Goal: Task Accomplishment & Management: Manage account settings

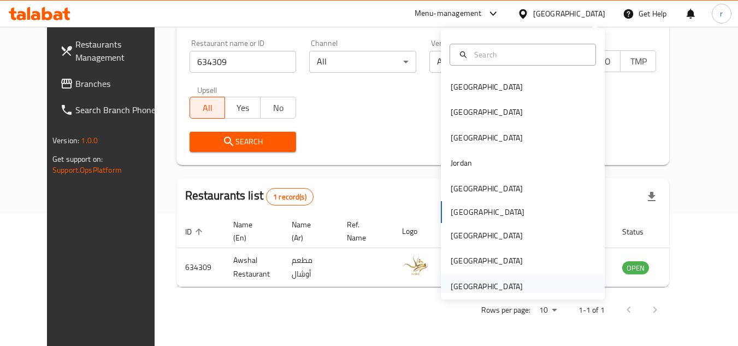
click at [469, 290] on div "[GEOGRAPHIC_DATA]" at bounding box center [487, 286] width 72 height 12
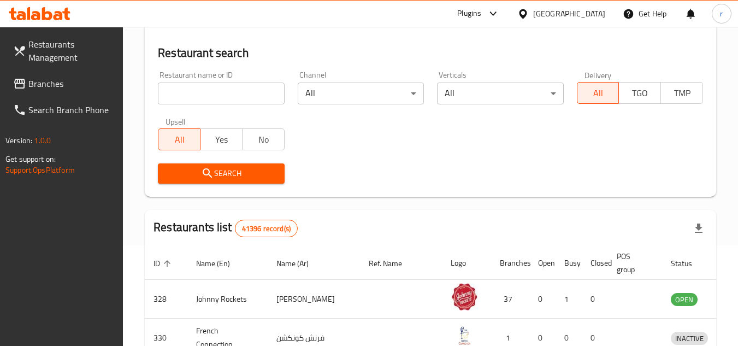
scroll to position [132, 0]
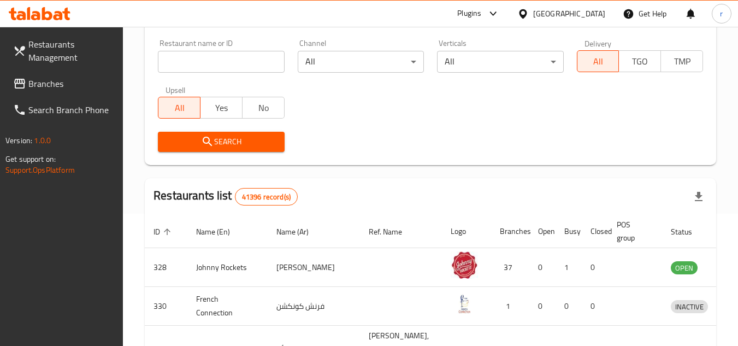
click at [38, 85] on span "Branches" at bounding box center [71, 83] width 86 height 13
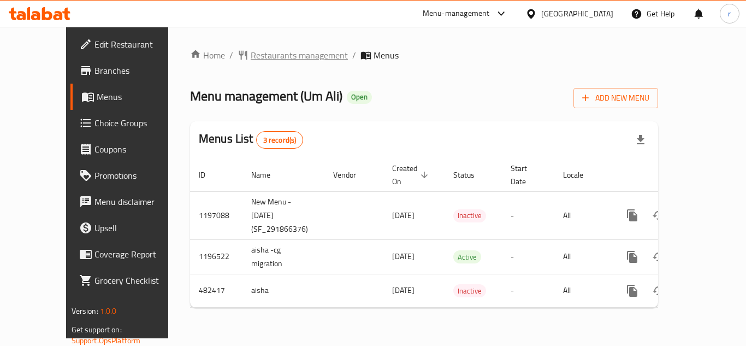
click at [258, 57] on span "Restaurants management" at bounding box center [299, 55] width 97 height 13
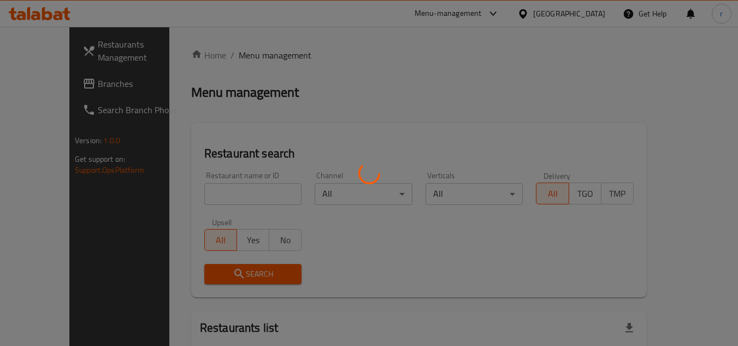
click at [212, 187] on div at bounding box center [369, 173] width 738 height 346
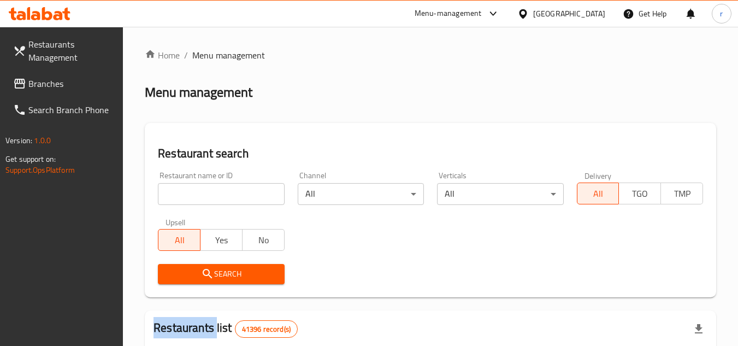
click at [212, 187] on div at bounding box center [369, 173] width 738 height 346
click at [212, 187] on input "search" at bounding box center [221, 194] width 126 height 22
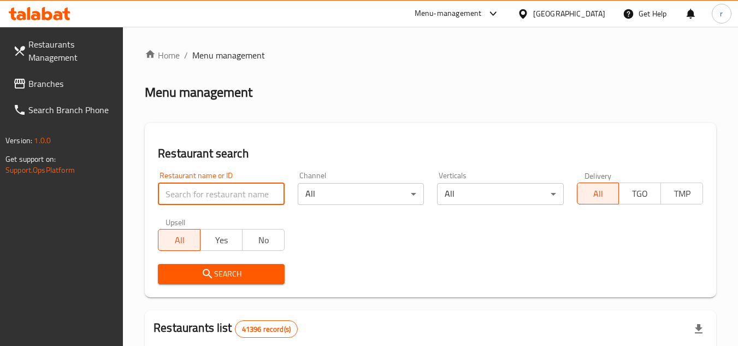
paste input "633827"
type input "633827"
click at [191, 276] on span "Search" at bounding box center [221, 274] width 109 height 14
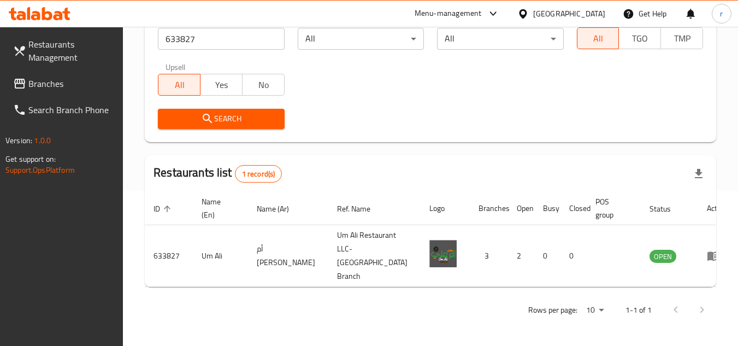
scroll to position [132, 0]
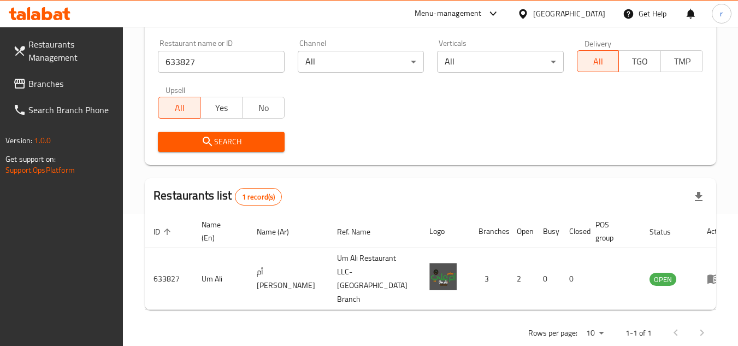
click at [580, 20] on div "[GEOGRAPHIC_DATA]" at bounding box center [561, 14] width 105 height 26
click at [556, 2] on div "[GEOGRAPHIC_DATA]" at bounding box center [561, 14] width 105 height 26
click at [556, 13] on div "[GEOGRAPHIC_DATA]" at bounding box center [569, 14] width 72 height 12
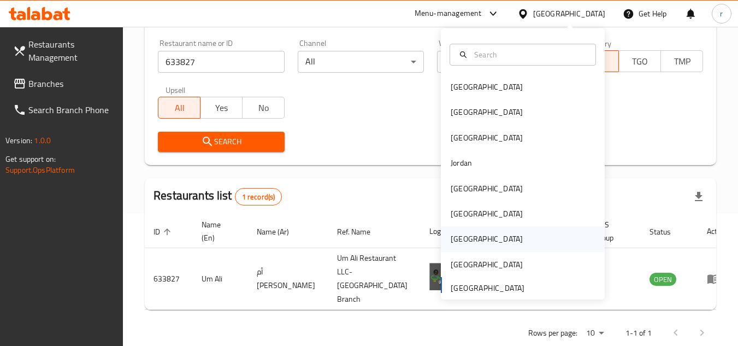
click at [451, 235] on div "[GEOGRAPHIC_DATA]" at bounding box center [487, 239] width 72 height 12
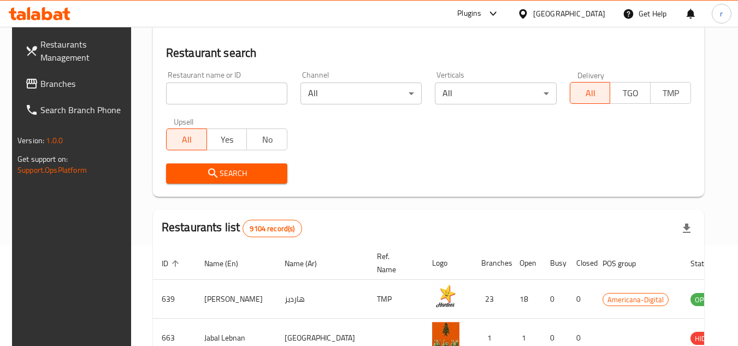
scroll to position [132, 0]
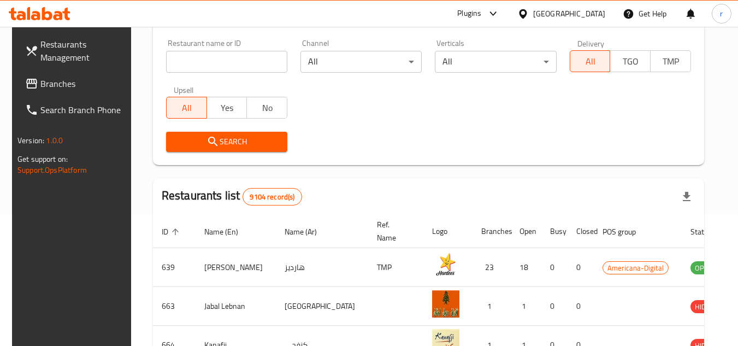
click at [51, 81] on span "Branches" at bounding box center [83, 83] width 86 height 13
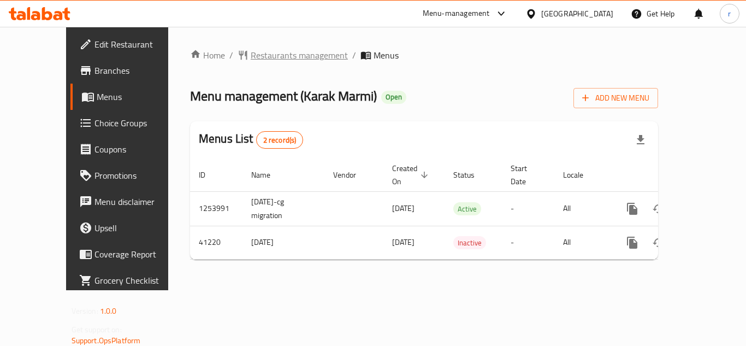
click at [251, 58] on span "Restaurants management" at bounding box center [299, 55] width 97 height 13
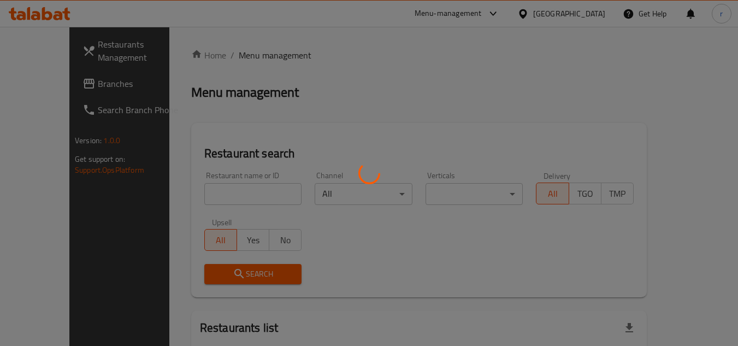
click at [206, 192] on div at bounding box center [369, 173] width 738 height 346
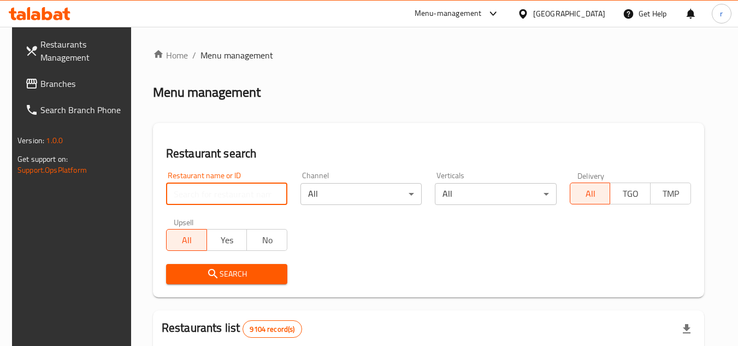
drag, startPoint x: 206, startPoint y: 190, endPoint x: 204, endPoint y: 206, distance: 16.0
click at [206, 190] on input "search" at bounding box center [226, 194] width 121 height 22
paste input "21461"
type input "21461"
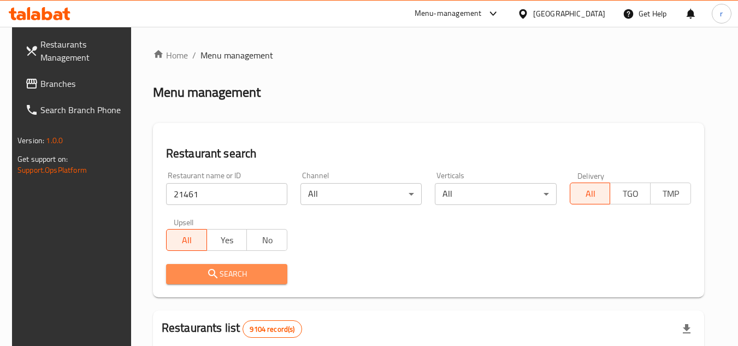
click at [177, 276] on span "Search" at bounding box center [227, 274] width 104 height 14
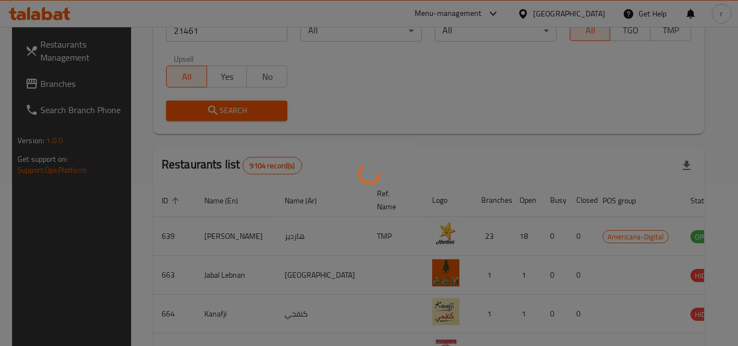
scroll to position [132, 0]
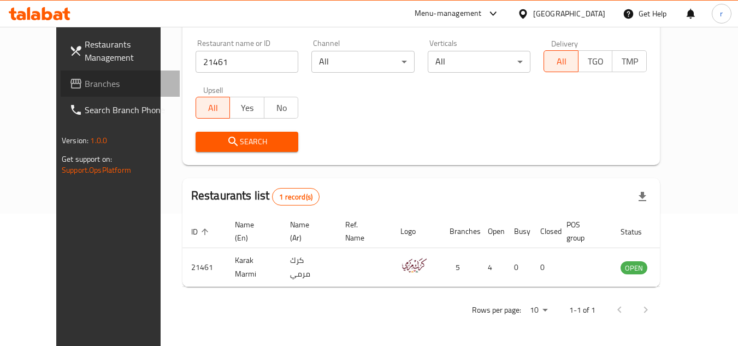
click at [85, 83] on span "Branches" at bounding box center [128, 83] width 86 height 13
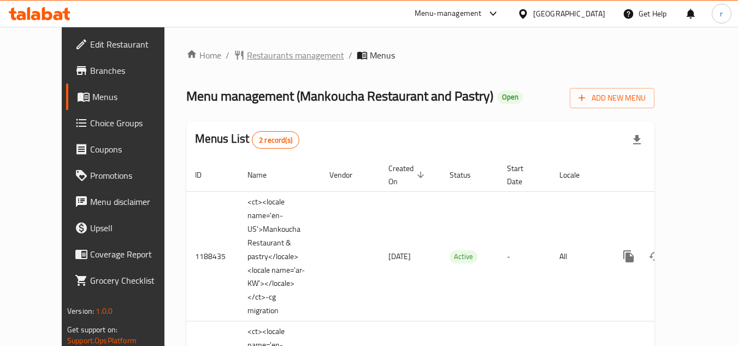
click at [258, 51] on span "Restaurants management" at bounding box center [295, 55] width 97 height 13
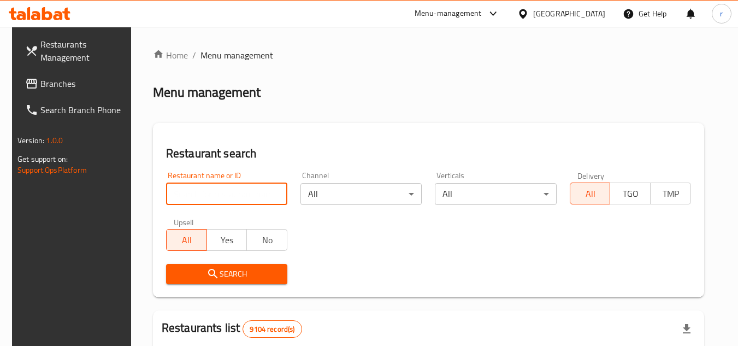
drag, startPoint x: 237, startPoint y: 193, endPoint x: 238, endPoint y: 204, distance: 11.0
click at [237, 193] on input "search" at bounding box center [226, 194] width 121 height 22
paste input "17201"
type input "17201"
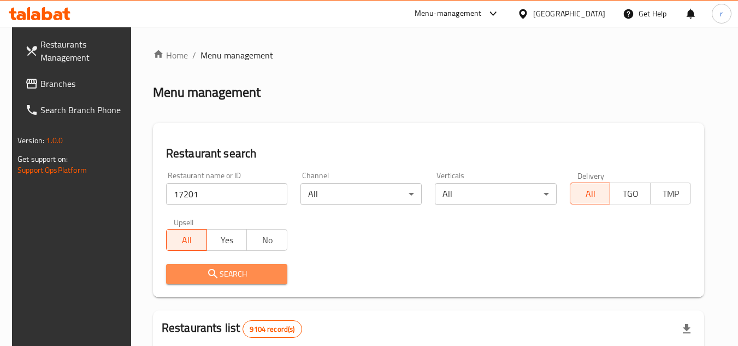
click at [197, 270] on span "Search" at bounding box center [227, 274] width 104 height 14
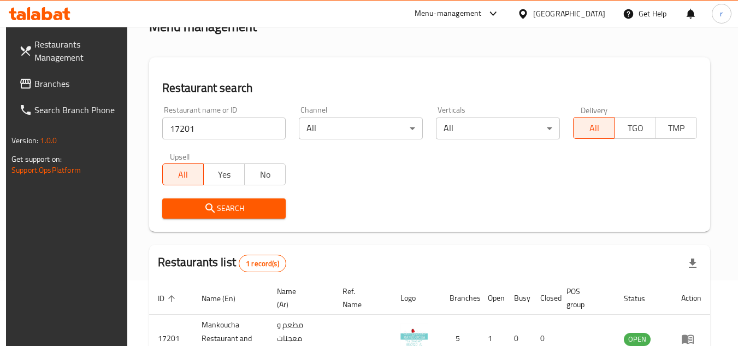
scroll to position [141, 0]
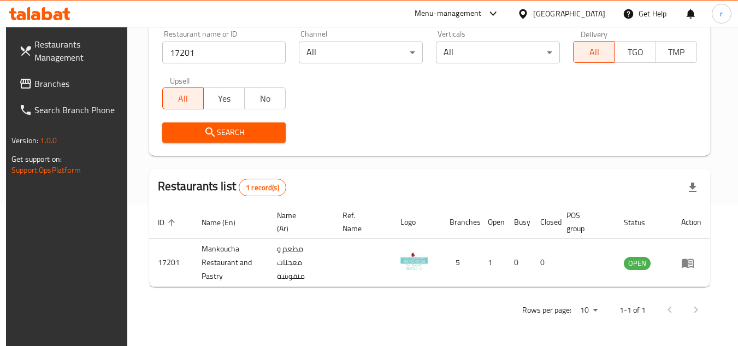
click at [533, 10] on div at bounding box center [525, 14] width 16 height 12
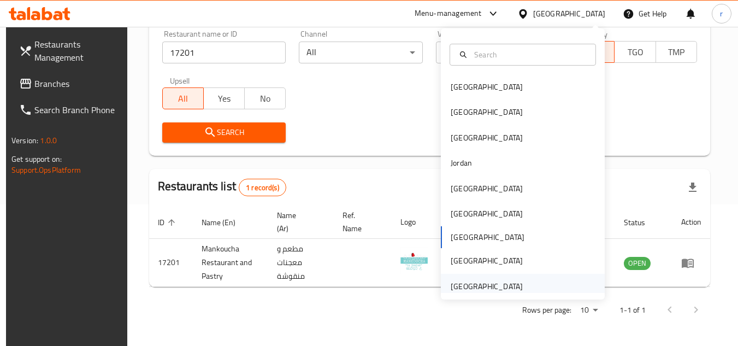
click at [462, 287] on div "[GEOGRAPHIC_DATA]" at bounding box center [487, 286] width 72 height 12
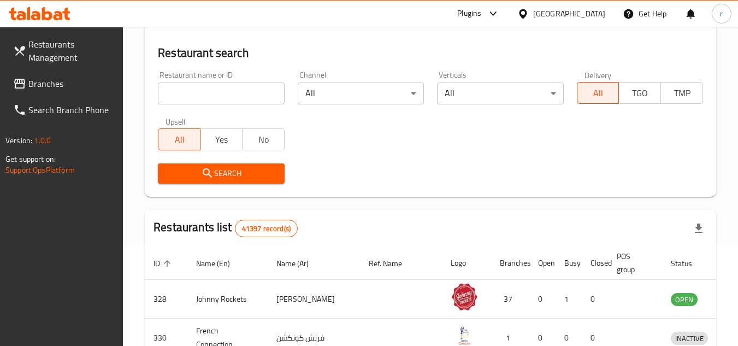
scroll to position [141, 0]
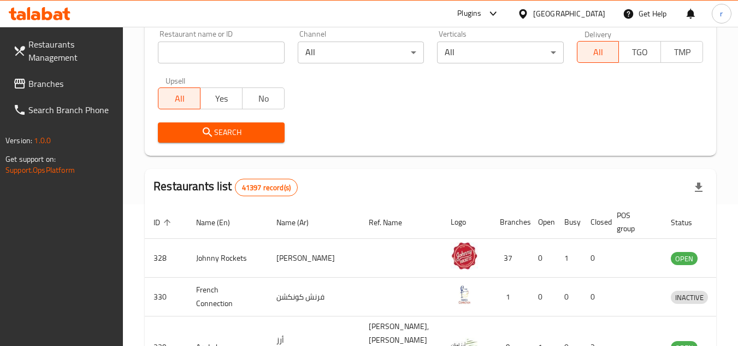
click at [45, 84] on span "Branches" at bounding box center [71, 83] width 86 height 13
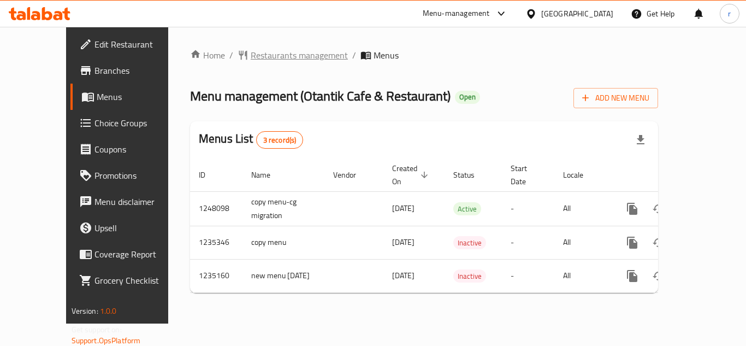
click at [259, 57] on span "Restaurants management" at bounding box center [299, 55] width 97 height 13
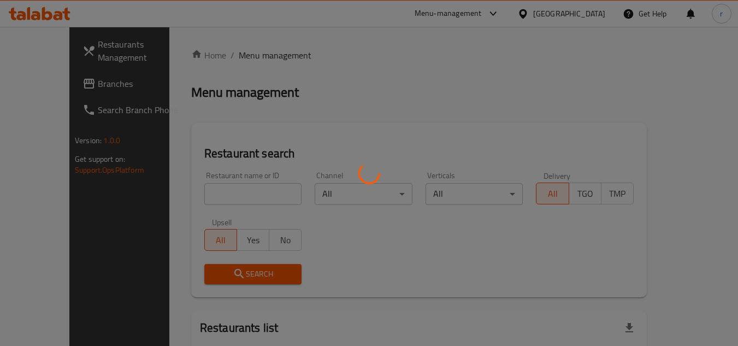
click at [227, 186] on div at bounding box center [369, 173] width 738 height 346
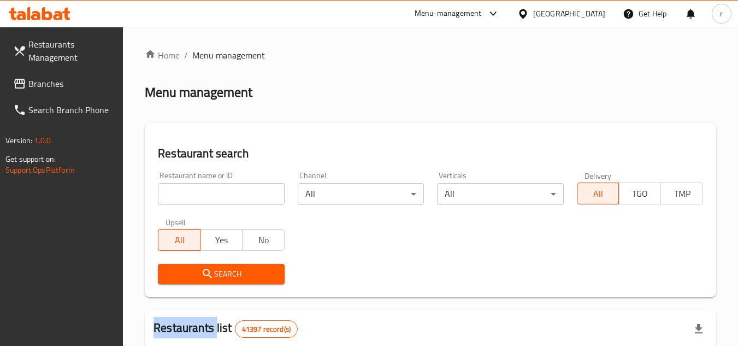
click at [227, 186] on div at bounding box center [369, 173] width 738 height 346
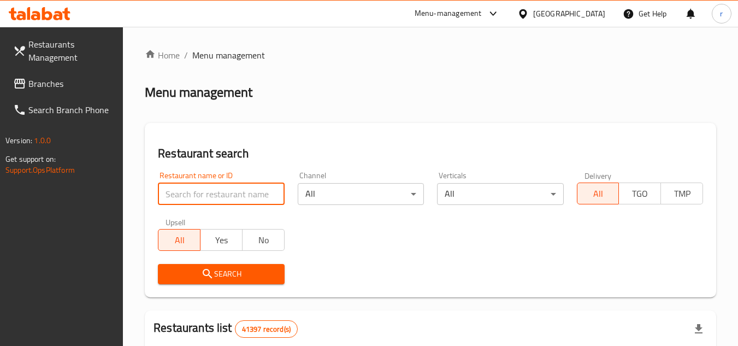
click at [228, 187] on input "search" at bounding box center [221, 194] width 126 height 22
paste input "13090"
type input "13090"
click at [199, 279] on span "Search" at bounding box center [221, 274] width 109 height 14
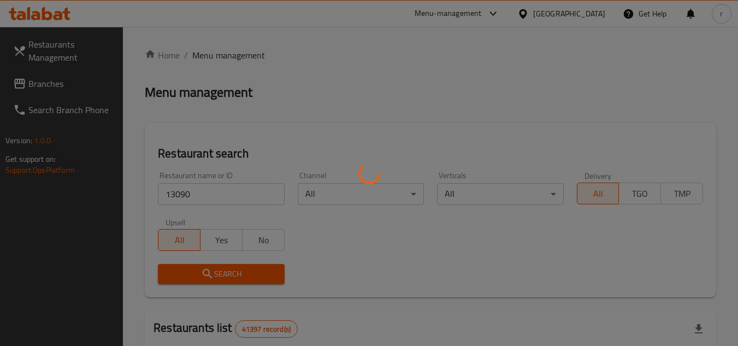
click at [199, 277] on div at bounding box center [369, 173] width 738 height 346
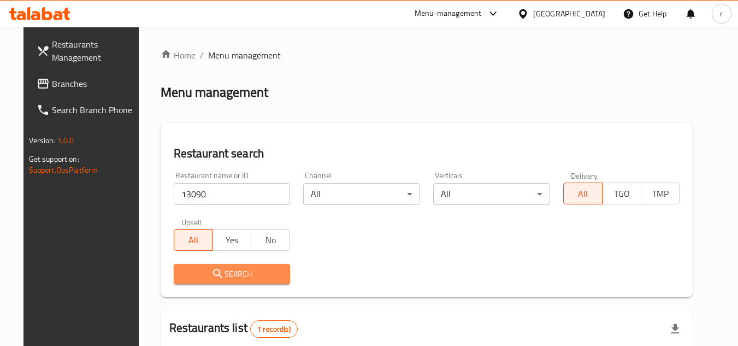
click at [199, 277] on span "Search" at bounding box center [231, 274] width 99 height 14
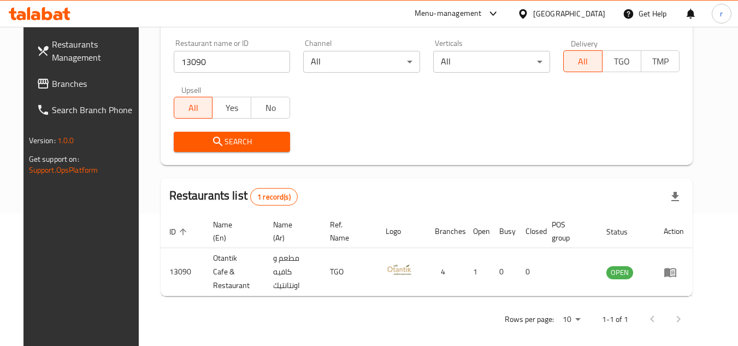
click at [562, 19] on div "[GEOGRAPHIC_DATA]" at bounding box center [569, 14] width 72 height 12
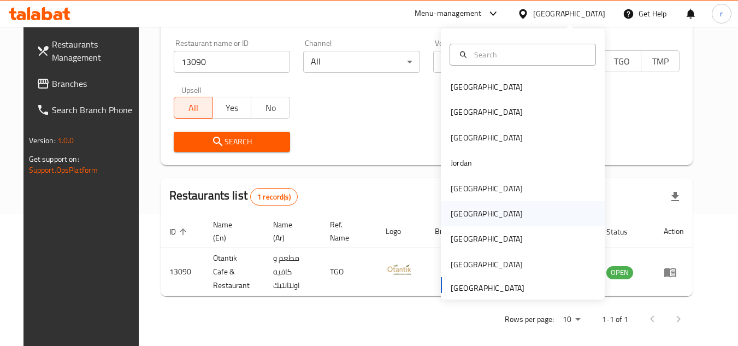
click at [465, 219] on div "Oman" at bounding box center [487, 213] width 90 height 25
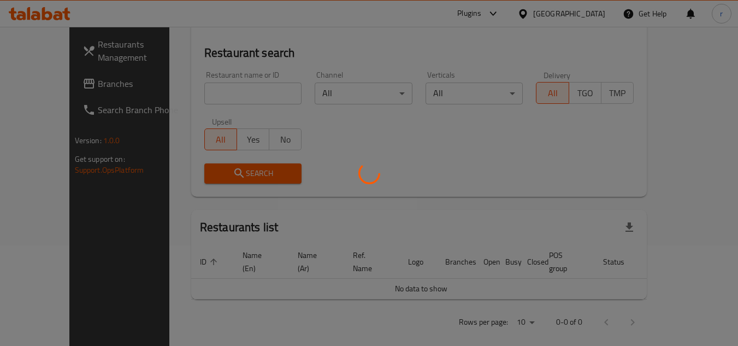
scroll to position [132, 0]
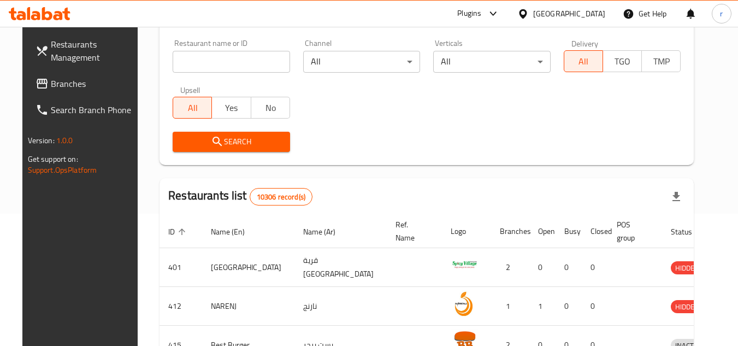
click at [51, 82] on span "Branches" at bounding box center [94, 83] width 86 height 13
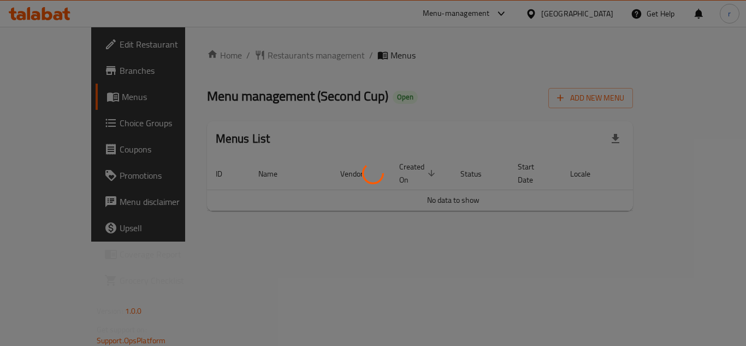
click at [251, 62] on div at bounding box center [373, 173] width 746 height 346
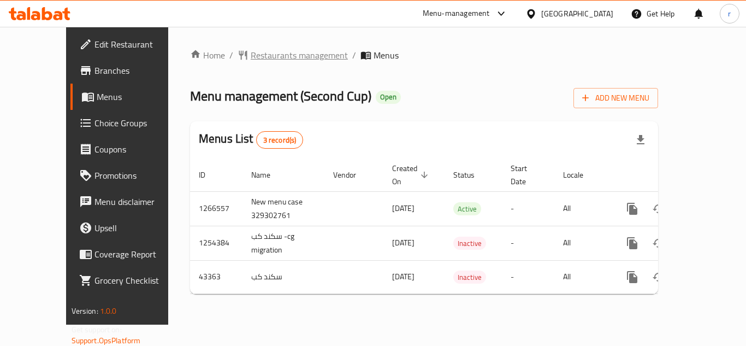
click at [253, 52] on span "Restaurants management" at bounding box center [299, 55] width 97 height 13
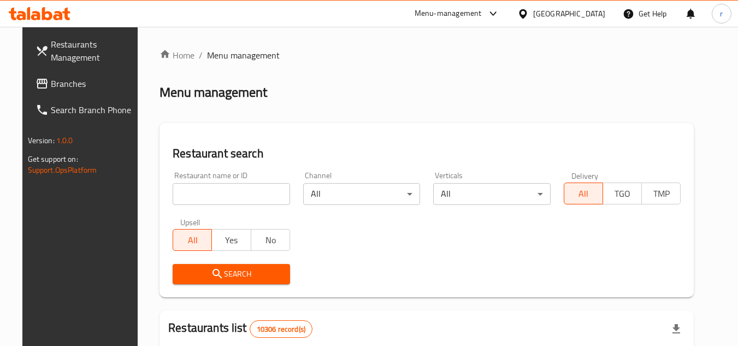
click at [226, 189] on div at bounding box center [369, 173] width 738 height 346
click at [226, 189] on input "search" at bounding box center [231, 194] width 117 height 22
paste input "22470"
type input "22470"
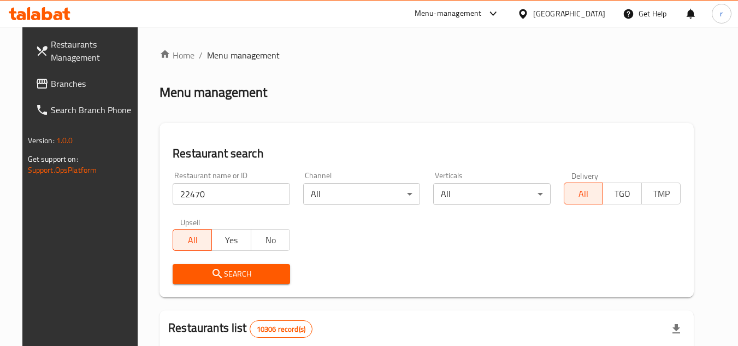
click at [196, 269] on span "Search" at bounding box center [231, 274] width 100 height 14
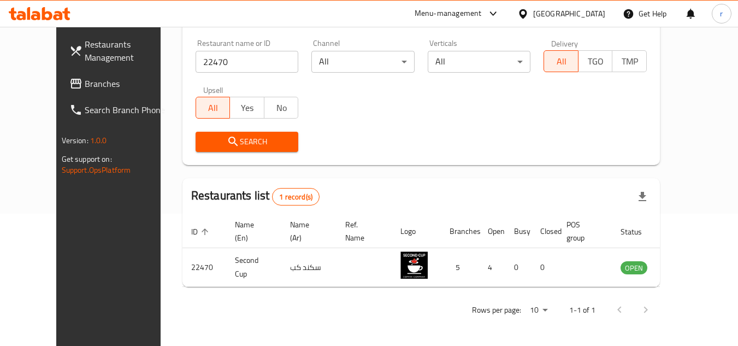
scroll to position [132, 0]
click at [597, 14] on div "[GEOGRAPHIC_DATA]" at bounding box center [569, 14] width 72 height 12
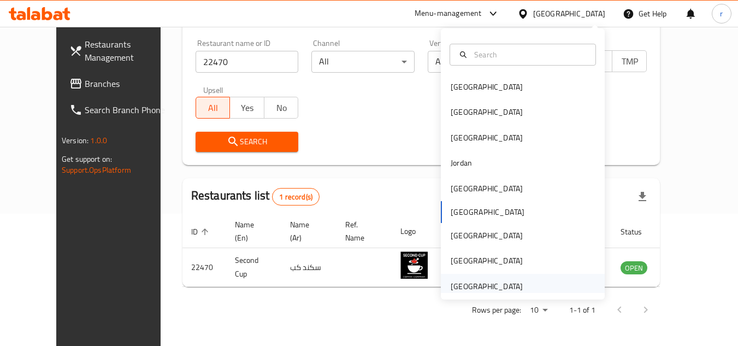
click at [489, 282] on div "[GEOGRAPHIC_DATA]" at bounding box center [487, 286] width 72 height 12
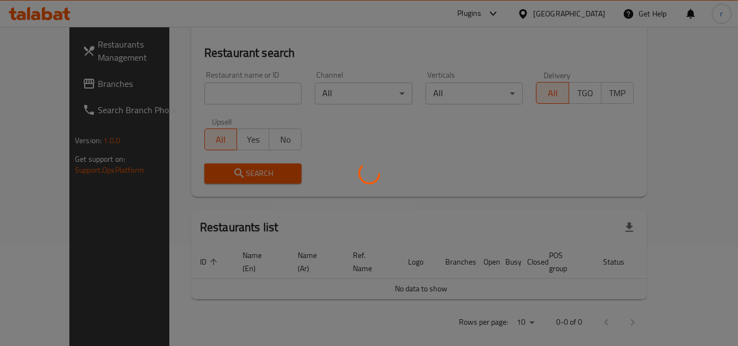
scroll to position [132, 0]
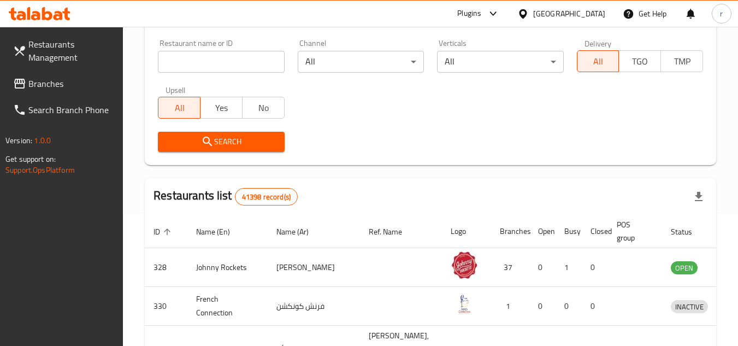
click at [55, 84] on span "Branches" at bounding box center [71, 83] width 86 height 13
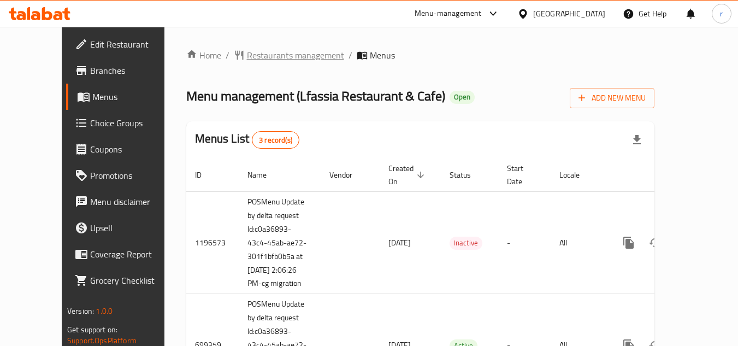
click at [274, 61] on span "Restaurants management" at bounding box center [295, 55] width 97 height 13
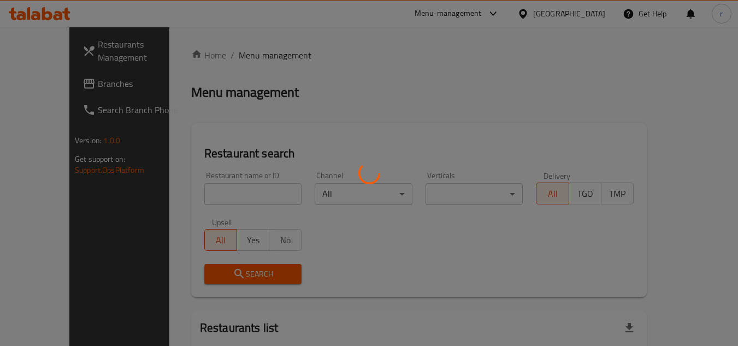
click at [196, 193] on div at bounding box center [369, 173] width 738 height 346
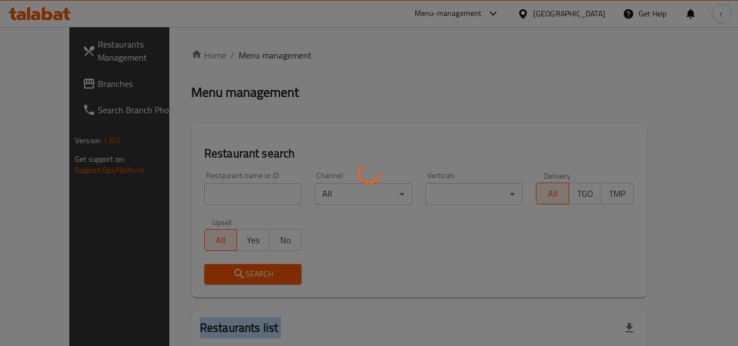
click at [196, 193] on div at bounding box center [369, 173] width 738 height 346
click at [198, 191] on div at bounding box center [369, 173] width 738 height 346
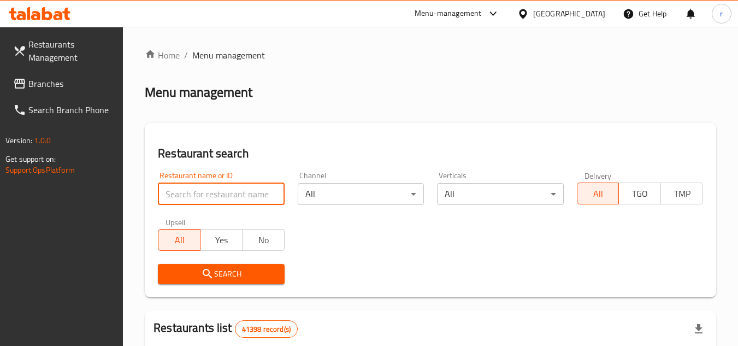
drag, startPoint x: 216, startPoint y: 184, endPoint x: 217, endPoint y: 193, distance: 8.8
click at [216, 185] on input "search" at bounding box center [221, 194] width 126 height 22
paste input "643960"
type input "643960"
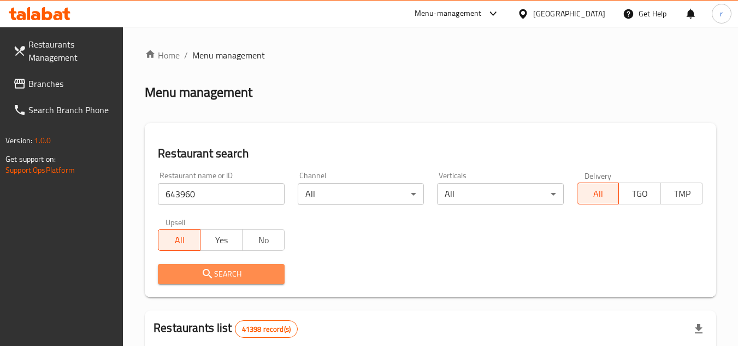
click at [200, 268] on span "Search" at bounding box center [221, 274] width 109 height 14
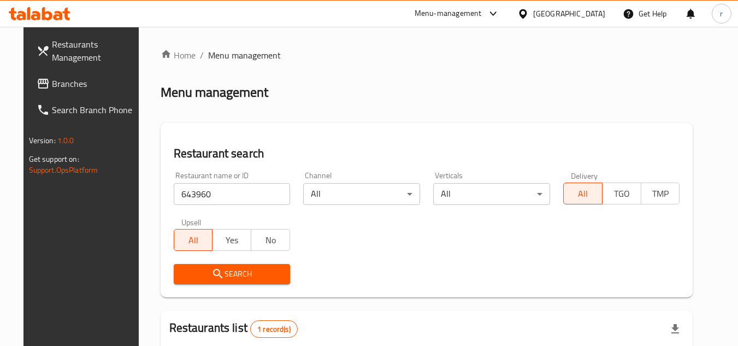
scroll to position [141, 0]
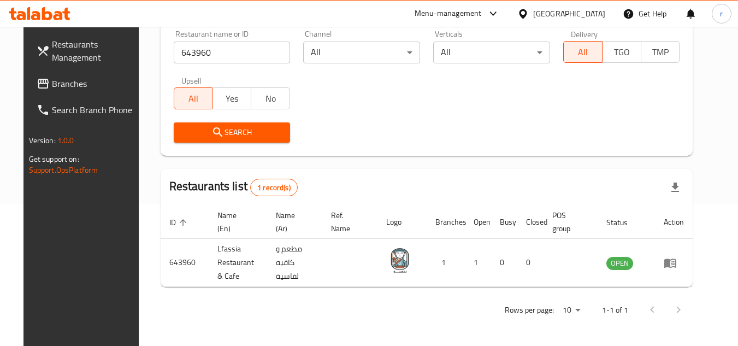
click at [580, 13] on div "[GEOGRAPHIC_DATA]" at bounding box center [569, 14] width 72 height 12
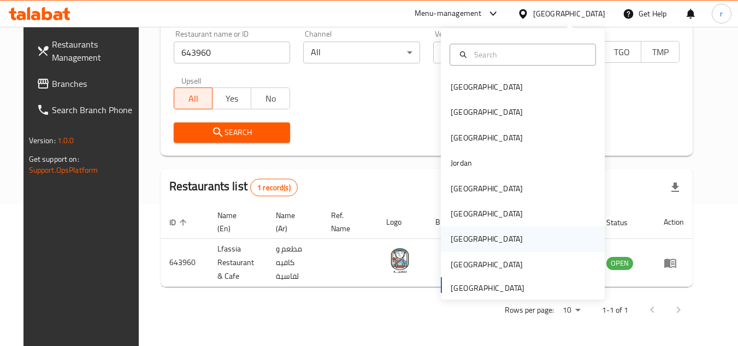
click at [455, 233] on div "[GEOGRAPHIC_DATA]" at bounding box center [487, 239] width 72 height 12
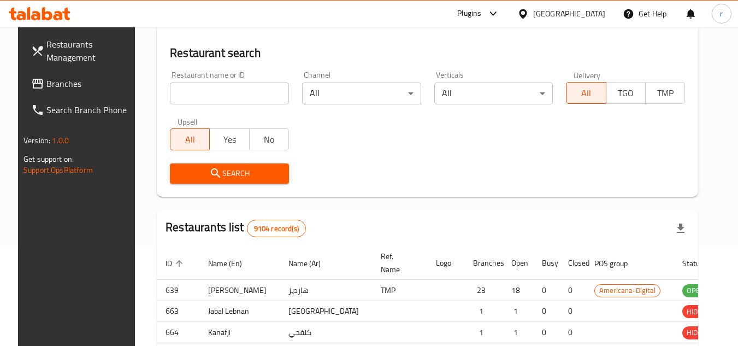
scroll to position [141, 0]
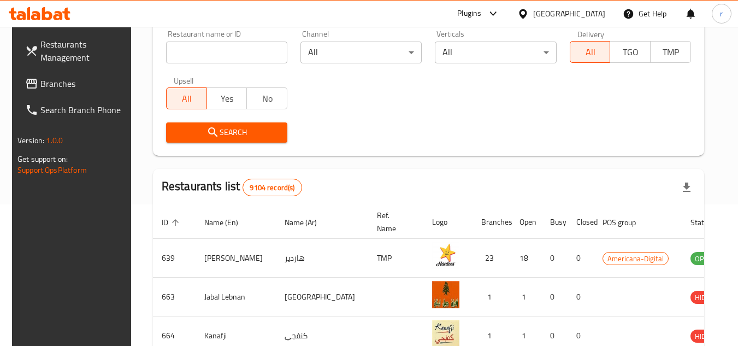
click at [43, 86] on span "Branches" at bounding box center [83, 83] width 86 height 13
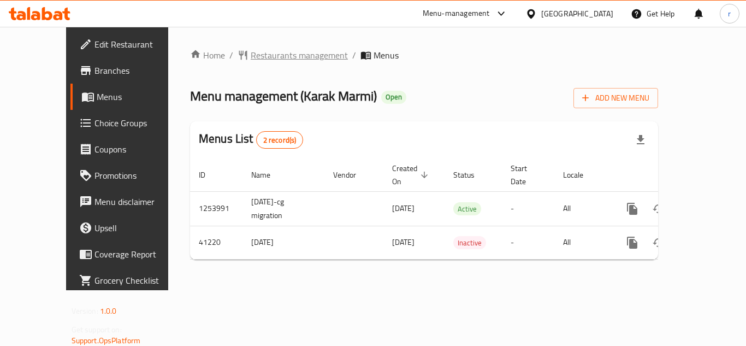
click at [261, 57] on span "Restaurants management" at bounding box center [299, 55] width 97 height 13
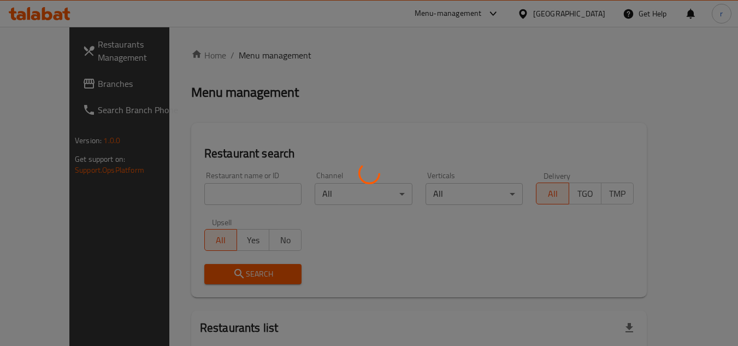
click at [233, 193] on div at bounding box center [369, 173] width 738 height 346
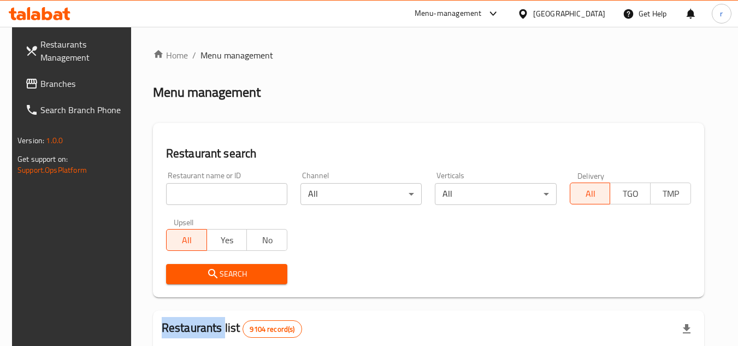
click at [233, 193] on input "search" at bounding box center [226, 194] width 121 height 22
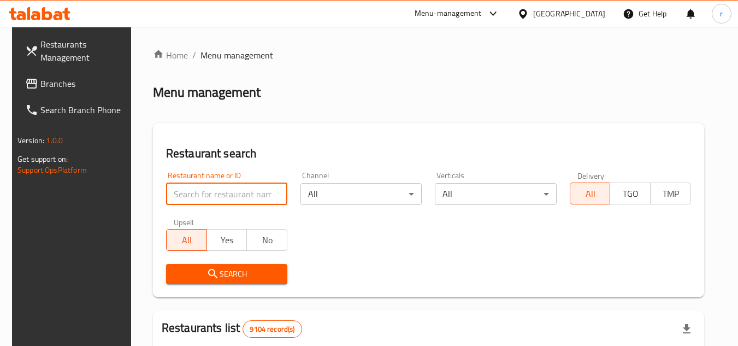
click at [233, 193] on input "search" at bounding box center [226, 194] width 121 height 22
paste input "21461"
type input "21461"
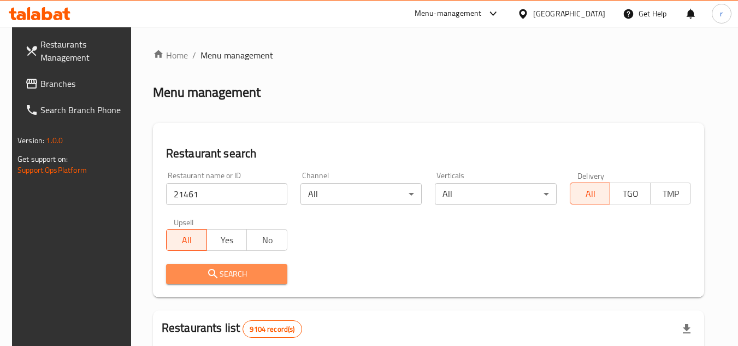
click at [198, 272] on span "Search" at bounding box center [227, 274] width 104 height 14
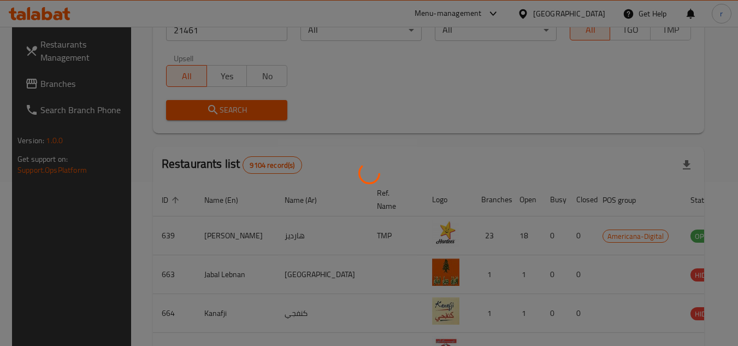
scroll to position [132, 0]
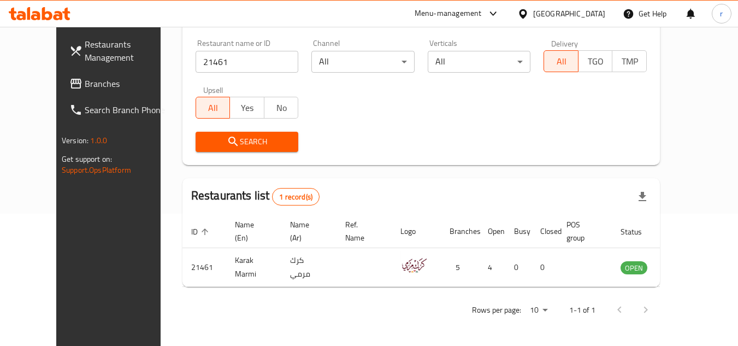
click at [533, 13] on div at bounding box center [525, 14] width 16 height 12
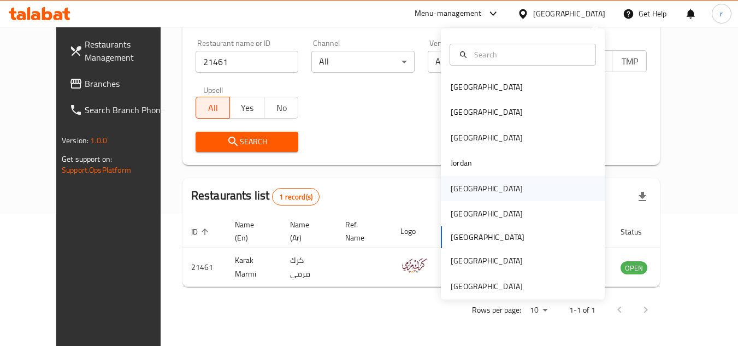
click at [458, 187] on div "[GEOGRAPHIC_DATA]" at bounding box center [487, 188] width 72 height 12
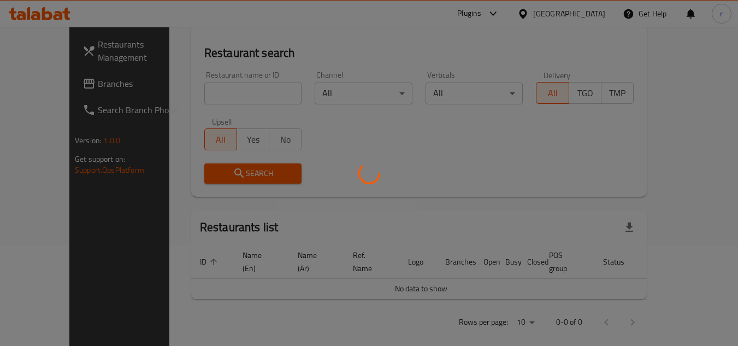
scroll to position [132, 0]
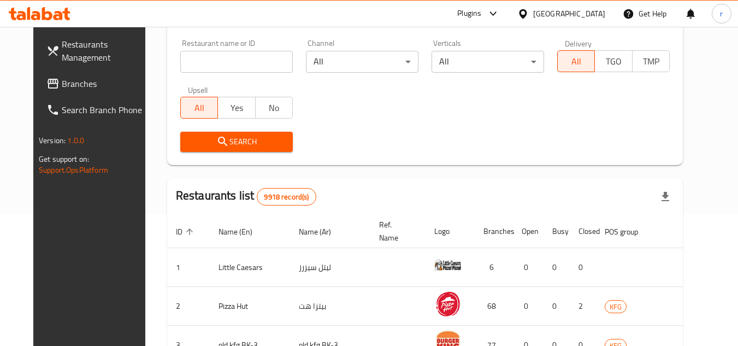
click at [62, 88] on span "Branches" at bounding box center [105, 83] width 86 height 13
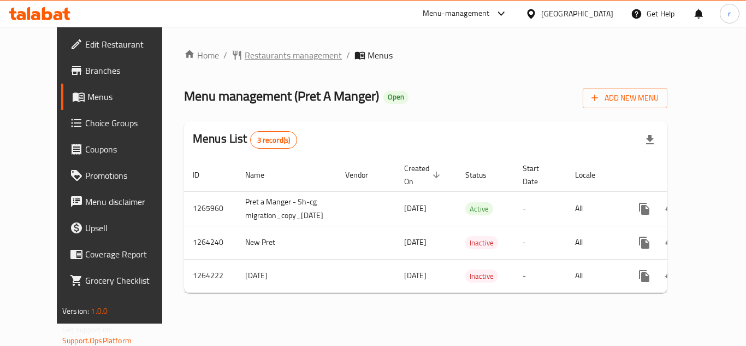
click at [253, 56] on span "Restaurants management" at bounding box center [293, 55] width 97 height 13
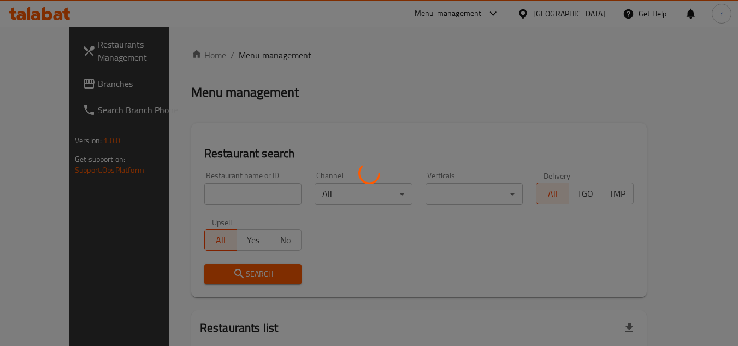
click at [212, 192] on div at bounding box center [369, 173] width 738 height 346
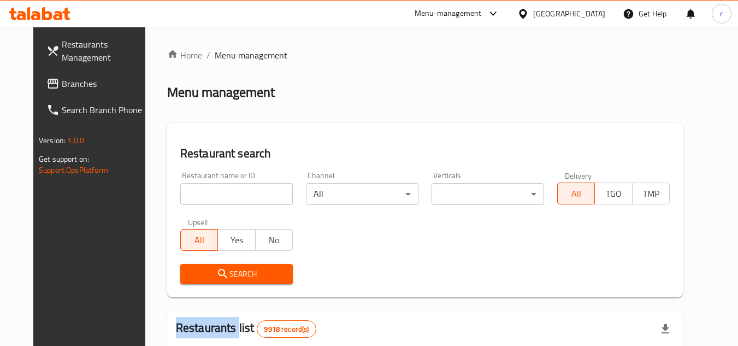
click at [212, 192] on div at bounding box center [369, 173] width 738 height 346
click at [212, 192] on input "search" at bounding box center [236, 194] width 113 height 22
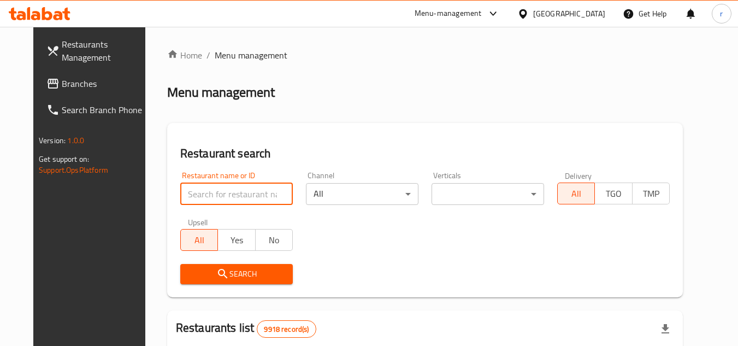
click at [212, 192] on input "search" at bounding box center [236, 194] width 113 height 22
paste input "686273"
type input "686273"
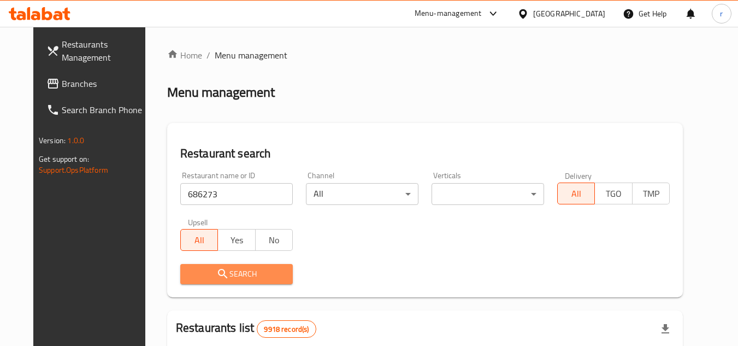
click at [190, 267] on span "Search" at bounding box center [236, 274] width 95 height 14
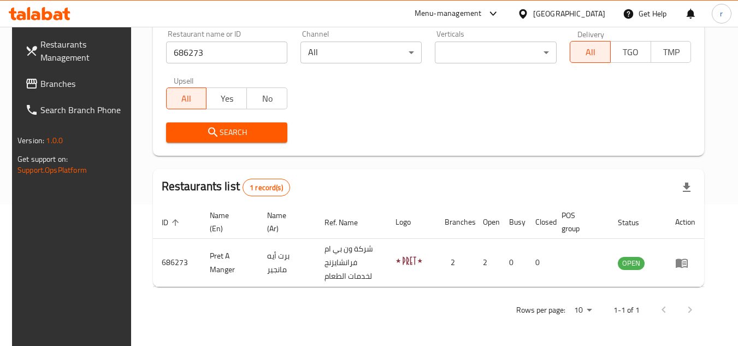
scroll to position [141, 0]
click at [604, 8] on div "[GEOGRAPHIC_DATA]" at bounding box center [569, 14] width 72 height 12
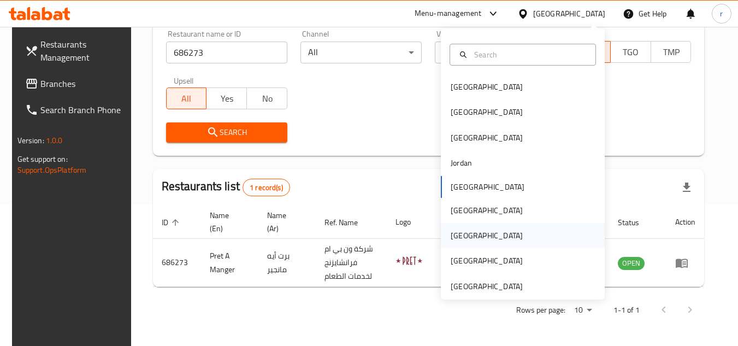
click at [465, 233] on div "[GEOGRAPHIC_DATA]" at bounding box center [487, 235] width 90 height 25
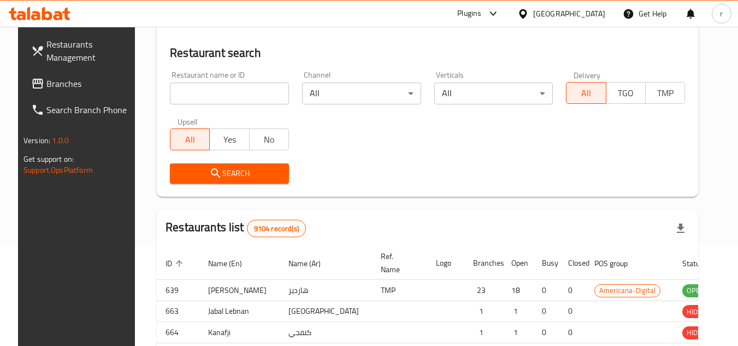
scroll to position [141, 0]
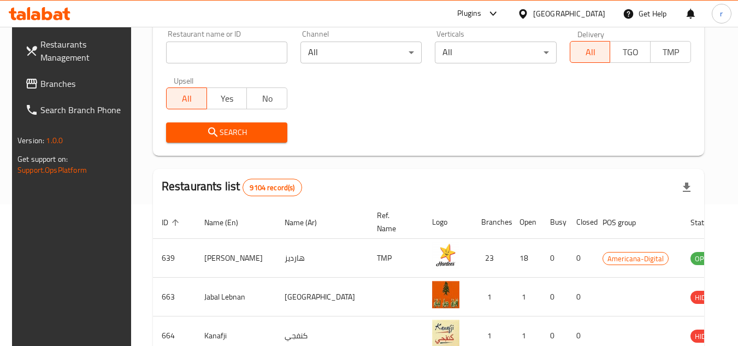
click at [44, 87] on span "Branches" at bounding box center [83, 83] width 86 height 13
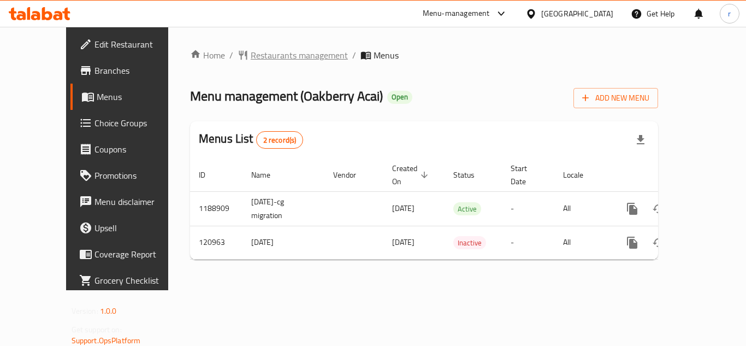
click at [251, 57] on span "Restaurants management" at bounding box center [299, 55] width 97 height 13
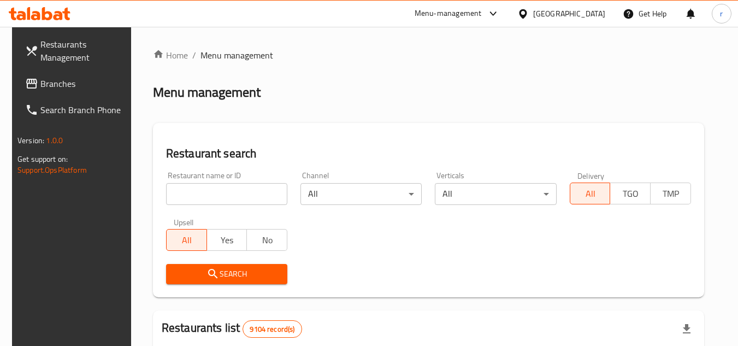
drag, startPoint x: 192, startPoint y: 188, endPoint x: 204, endPoint y: 186, distance: 12.8
click at [192, 188] on input "search" at bounding box center [226, 194] width 121 height 22
paste input "607133"
type input "607133"
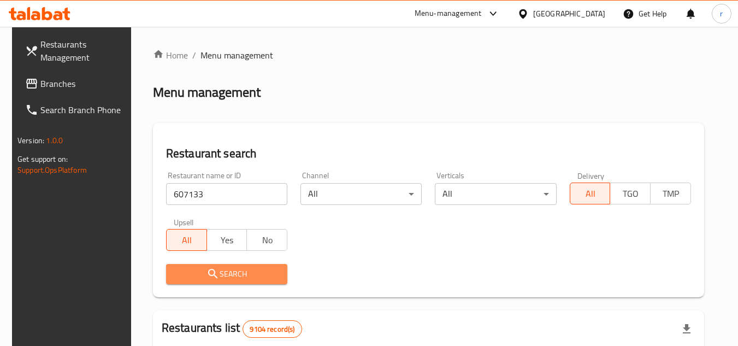
click at [186, 265] on button "Search" at bounding box center [226, 274] width 121 height 20
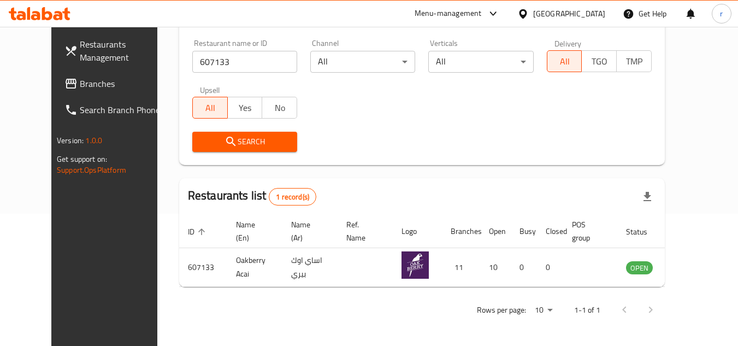
scroll to position [132, 0]
click at [527, 13] on icon at bounding box center [523, 13] width 8 height 9
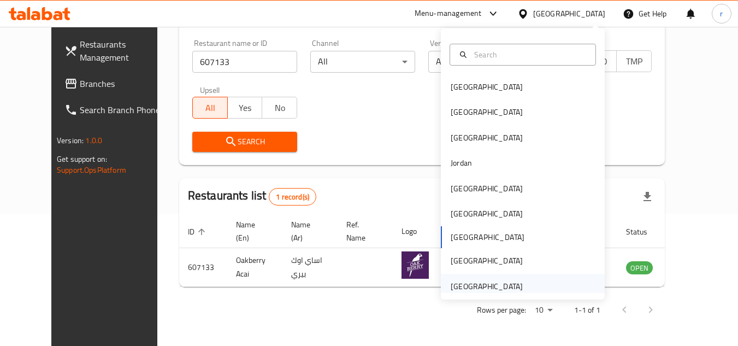
click at [498, 282] on div "[GEOGRAPHIC_DATA]" at bounding box center [487, 286] width 72 height 12
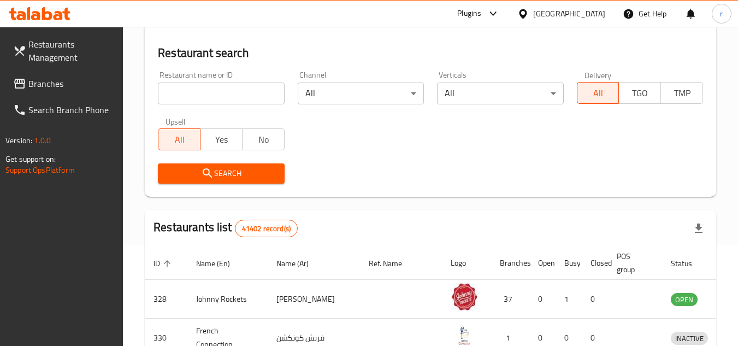
scroll to position [132, 0]
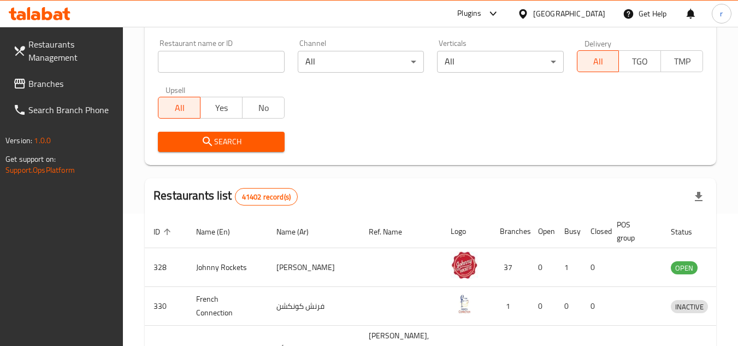
click at [89, 79] on span "Branches" at bounding box center [71, 83] width 86 height 13
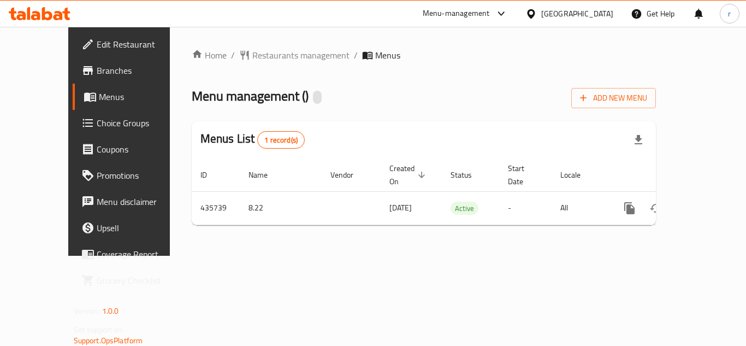
click at [262, 43] on div "Home / Restaurants management / Menus Menu management ( ) Add New Menu Menus Li…" at bounding box center [424, 141] width 509 height 229
click at [267, 55] on span "Restaurants management" at bounding box center [300, 55] width 97 height 13
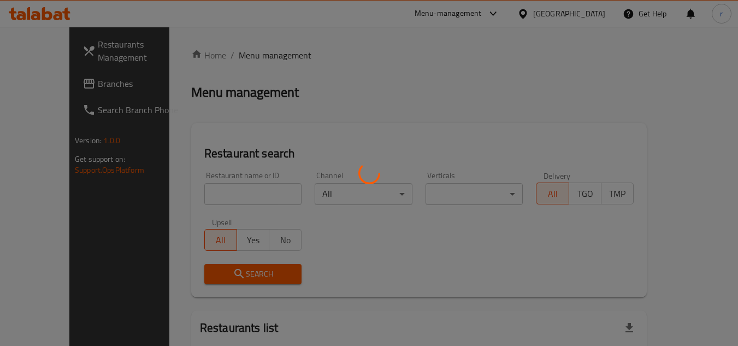
click at [223, 191] on div at bounding box center [369, 173] width 738 height 346
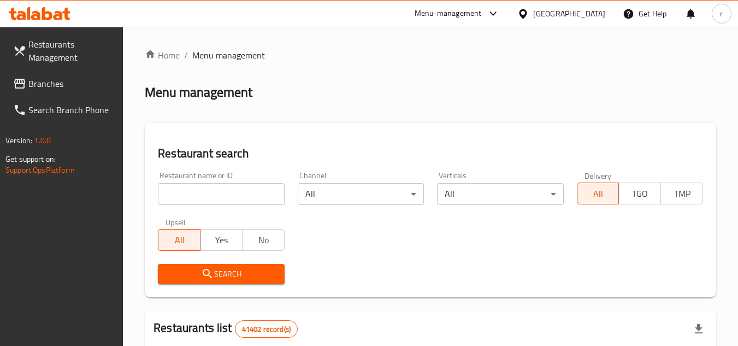
click at [206, 191] on input "search" at bounding box center [221, 194] width 126 height 22
paste input "632645"
type input "632645"
click at [163, 276] on button "Search" at bounding box center [221, 274] width 126 height 20
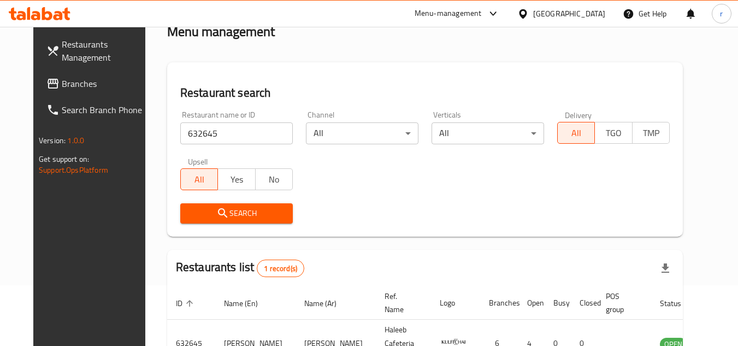
scroll to position [132, 0]
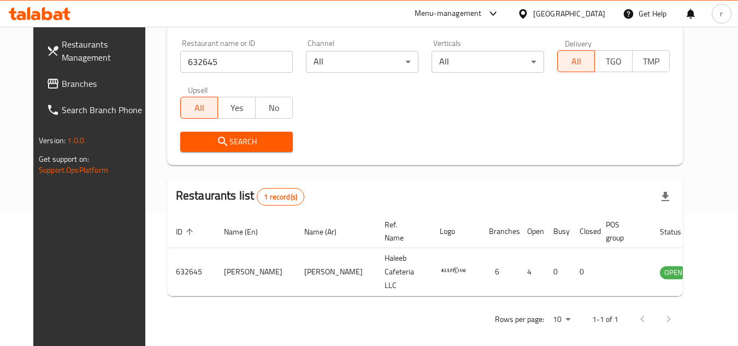
click at [571, 16] on div "[GEOGRAPHIC_DATA]" at bounding box center [569, 14] width 72 height 12
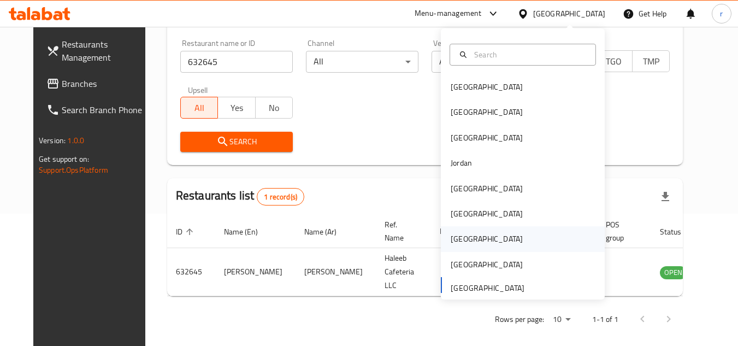
click at [456, 238] on div "[GEOGRAPHIC_DATA]" at bounding box center [487, 239] width 72 height 12
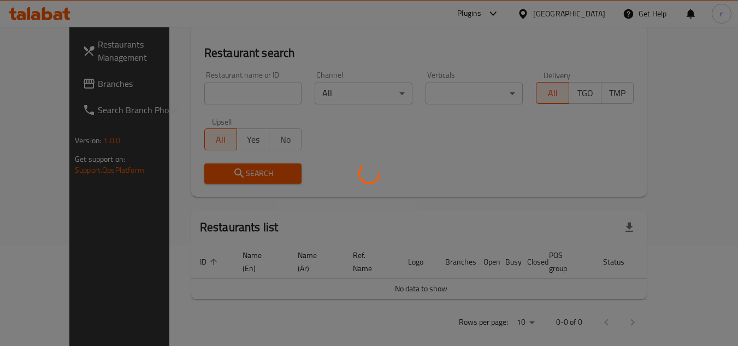
scroll to position [132, 0]
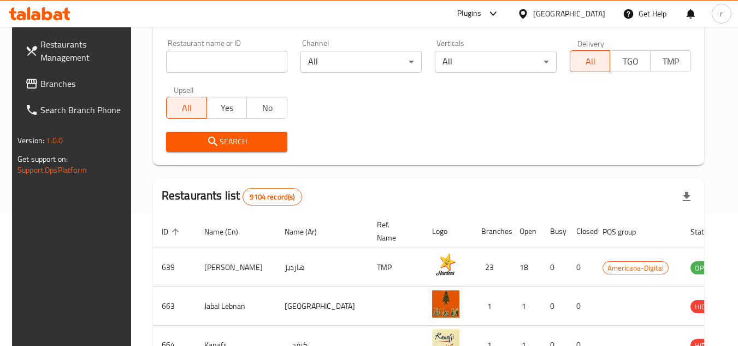
click at [57, 85] on span "Branches" at bounding box center [83, 83] width 86 height 13
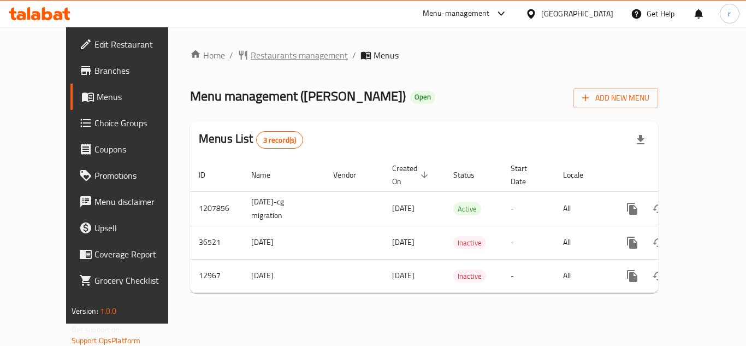
click at [262, 55] on span "Restaurants management" at bounding box center [299, 55] width 97 height 13
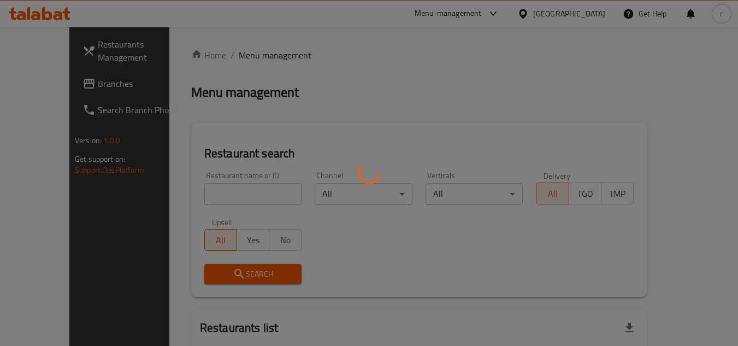
click at [198, 192] on div at bounding box center [369, 173] width 738 height 346
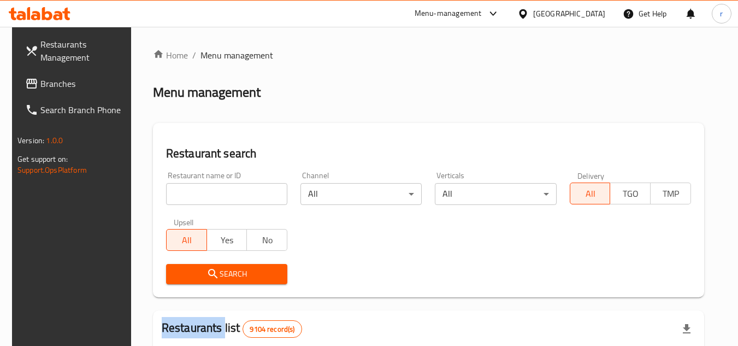
click at [198, 192] on div at bounding box center [369, 173] width 738 height 346
click at [198, 192] on input "search" at bounding box center [226, 194] width 121 height 22
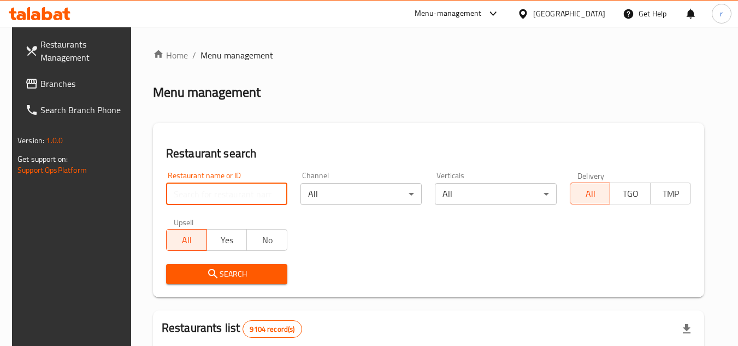
paste input "7935"
type input "7935"
click at [197, 268] on span "Search" at bounding box center [227, 274] width 104 height 14
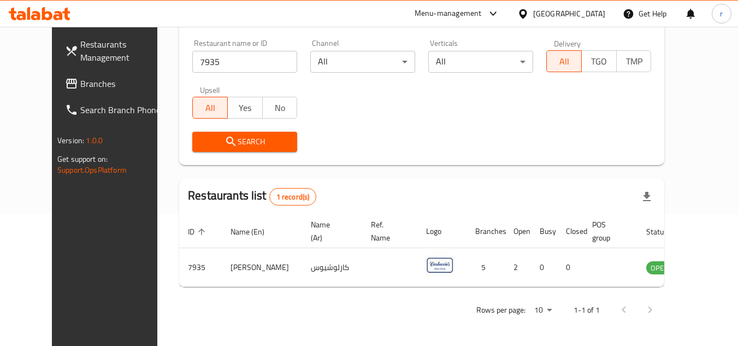
scroll to position [132, 0]
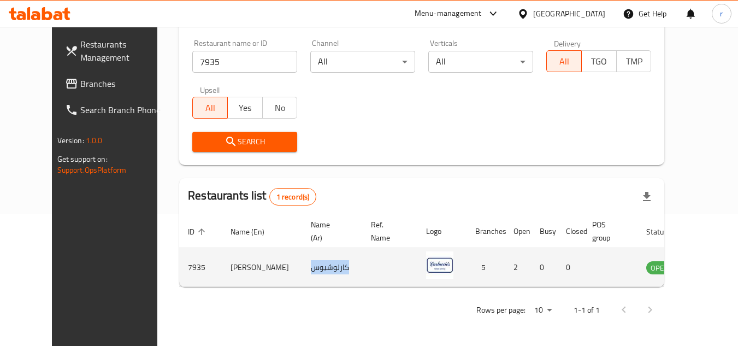
drag, startPoint x: 281, startPoint y: 268, endPoint x: 255, endPoint y: 269, distance: 26.8
click at [302, 269] on td "كارلوشيوس" at bounding box center [332, 267] width 60 height 39
drag, startPoint x: 198, startPoint y: 264, endPoint x: 168, endPoint y: 265, distance: 30.0
click at [179, 265] on tr "7935 [PERSON_NAME] كارلوشيوس 5 2 0 0 OPEN" at bounding box center [455, 267] width 553 height 39
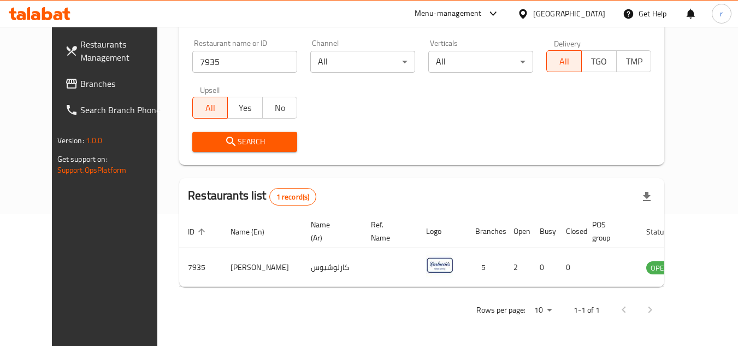
drag, startPoint x: 592, startPoint y: 19, endPoint x: 595, endPoint y: 23, distance: 5.8
click at [592, 19] on div "[GEOGRAPHIC_DATA]" at bounding box center [569, 14] width 72 height 12
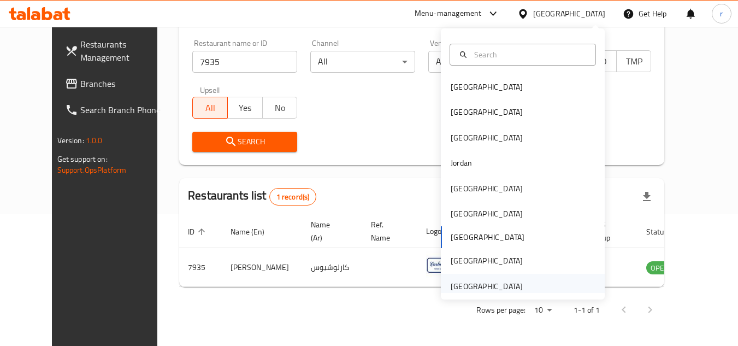
click at [499, 291] on div "[GEOGRAPHIC_DATA]" at bounding box center [487, 286] width 72 height 12
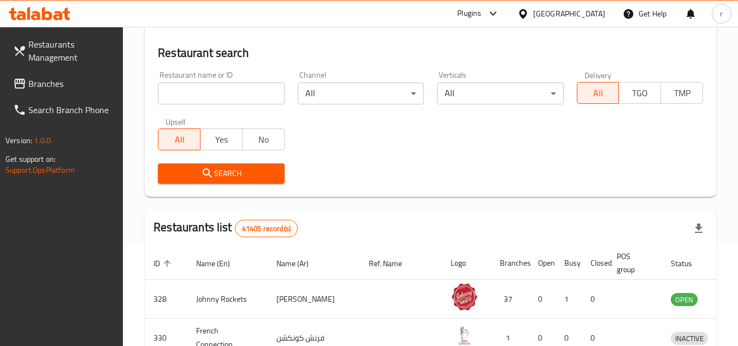
scroll to position [132, 0]
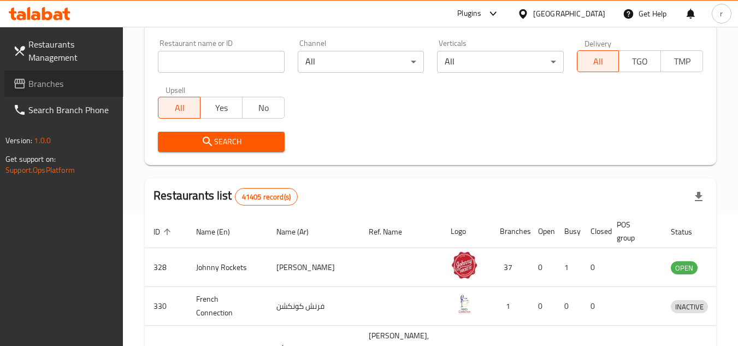
click at [44, 77] on span "Branches" at bounding box center [71, 83] width 86 height 13
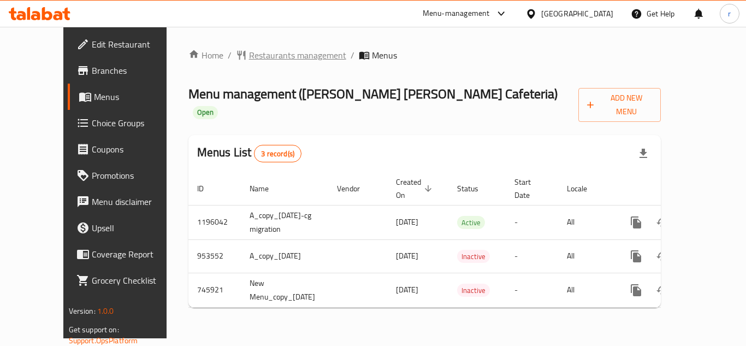
drag, startPoint x: 246, startPoint y: 66, endPoint x: 250, endPoint y: 60, distance: 6.7
click at [246, 66] on div "Home / Restaurants management / Menus Menu management ( [PERSON_NAME] [PERSON_N…" at bounding box center [424, 183] width 473 height 268
click at [251, 52] on span "Restaurants management" at bounding box center [297, 55] width 97 height 13
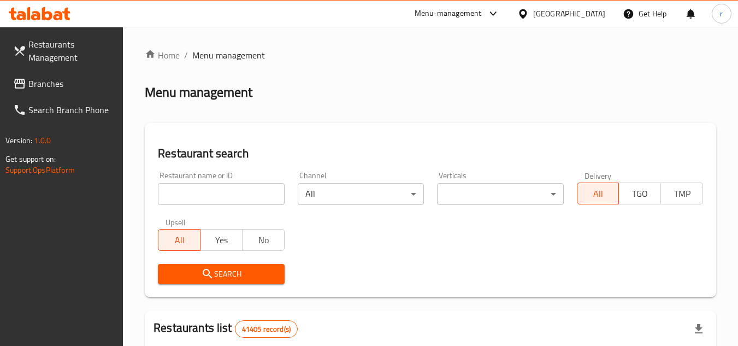
click at [192, 199] on input "search" at bounding box center [221, 194] width 126 height 22
paste input "648212"
type input "648212"
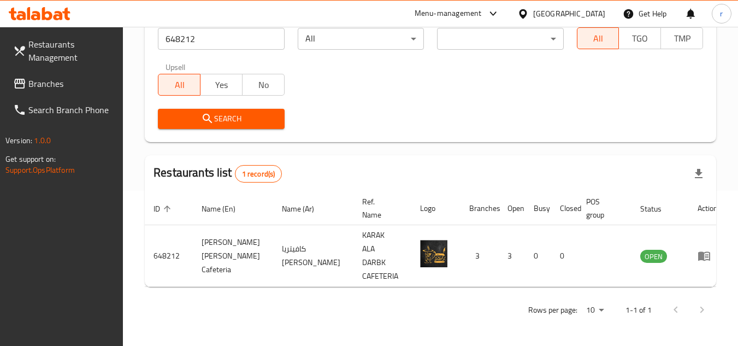
scroll to position [141, 0]
